Goal: Task Accomplishment & Management: Manage account settings

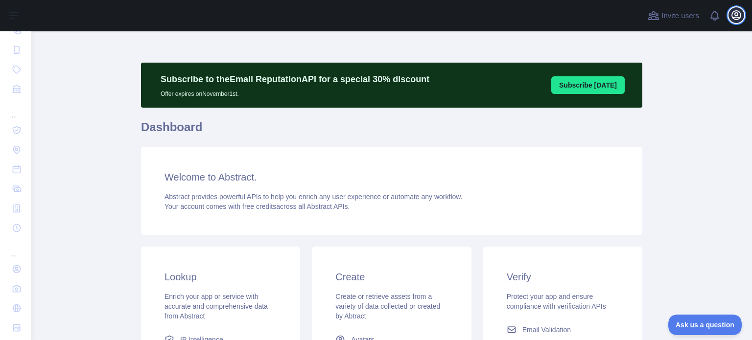
click at [733, 17] on icon "button" at bounding box center [735, 15] width 9 height 9
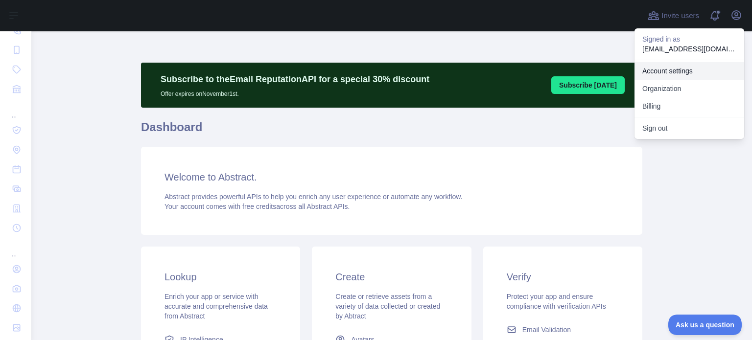
click at [695, 68] on link "Account settings" at bounding box center [689, 71] width 110 height 18
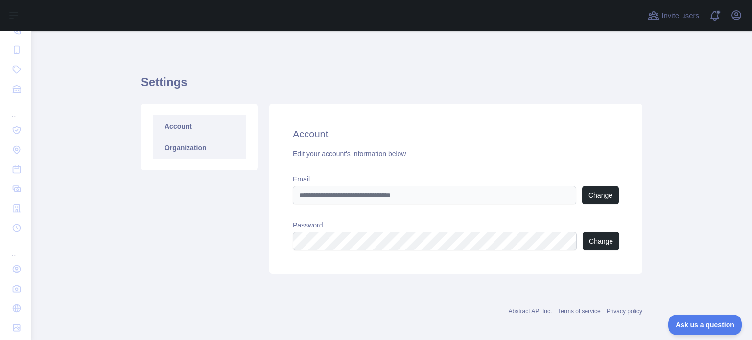
click at [187, 154] on link "Organization" at bounding box center [199, 148] width 93 height 22
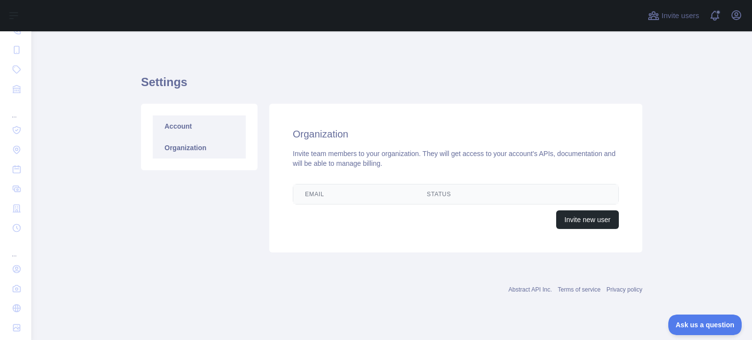
click at [196, 127] on link "Account" at bounding box center [199, 126] width 93 height 22
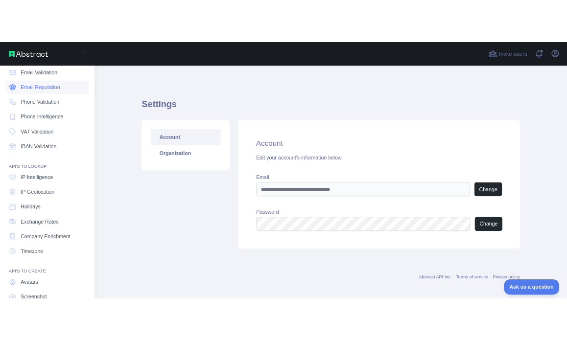
scroll to position [110, 0]
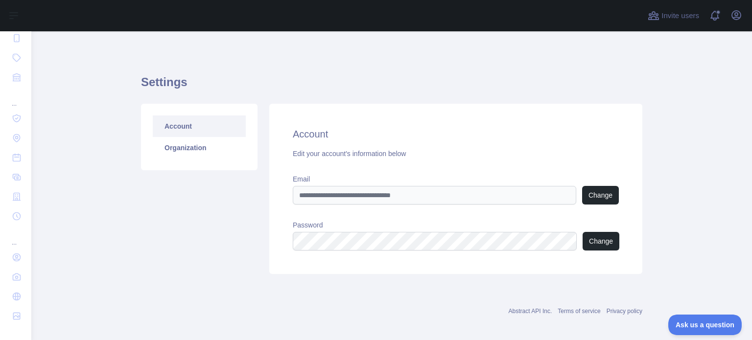
click at [184, 254] on div "Account Organization" at bounding box center [199, 189] width 128 height 170
